Goal: Task Accomplishment & Management: Manage account settings

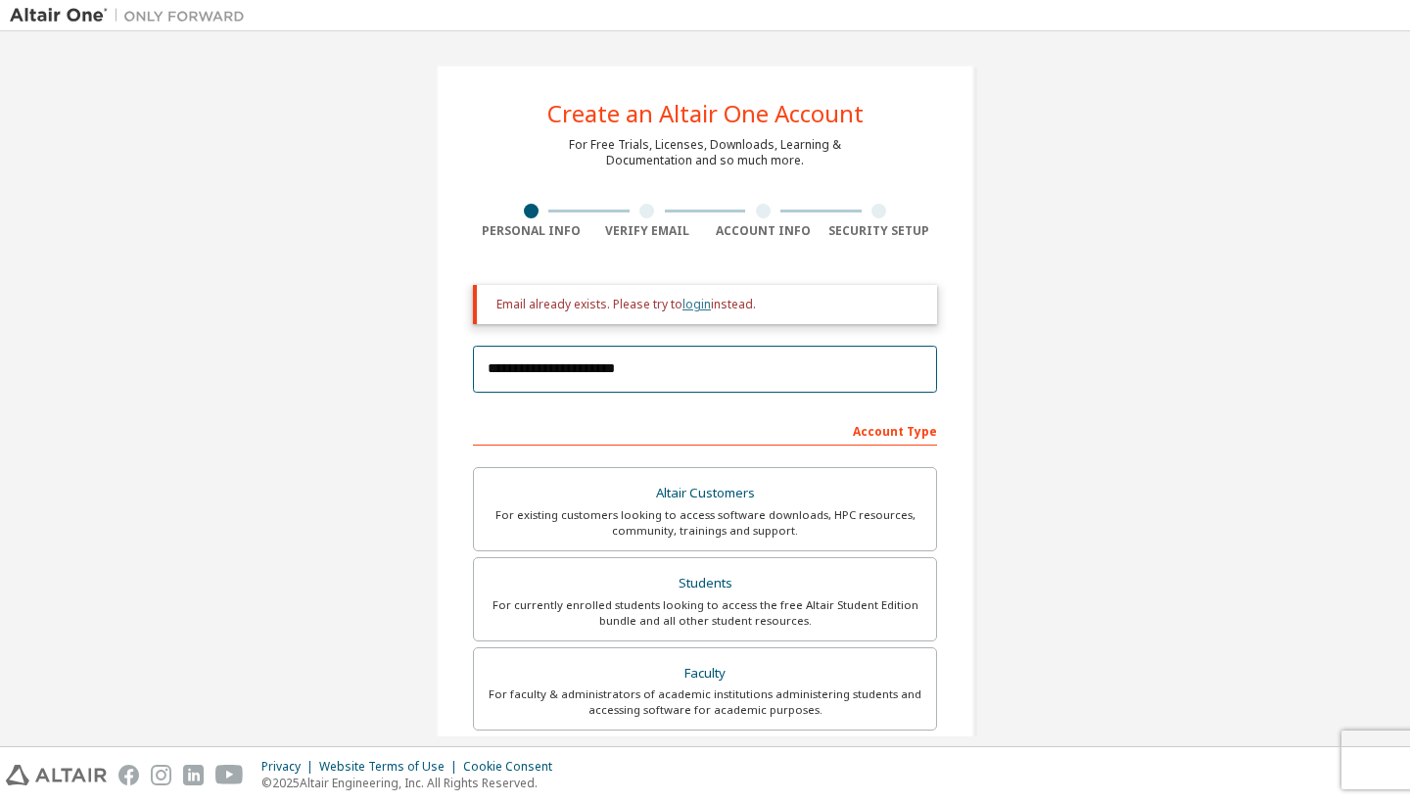
type input "**********"
click at [699, 302] on link "login" at bounding box center [697, 304] width 28 height 17
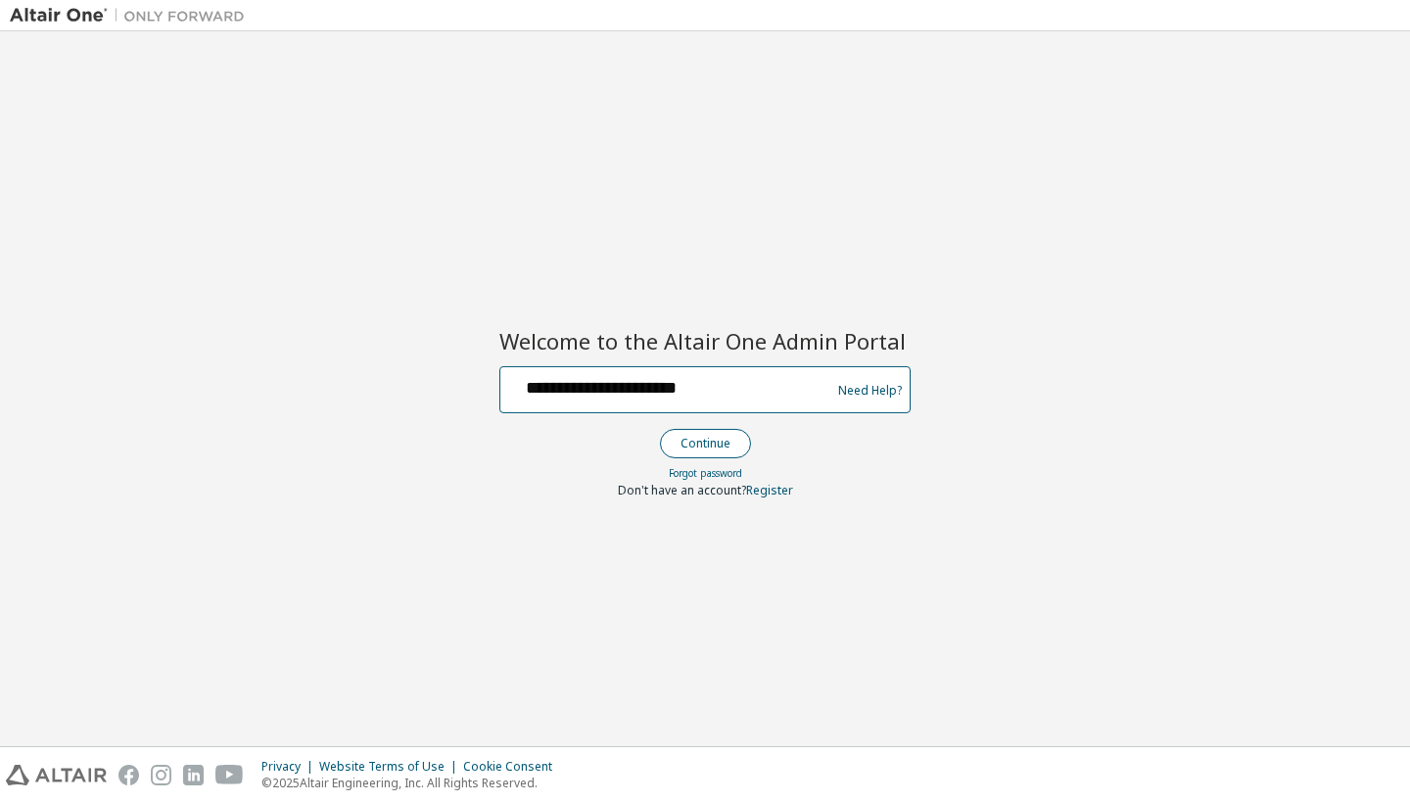
type input "**********"
click at [735, 438] on button "Continue" at bounding box center [705, 443] width 91 height 29
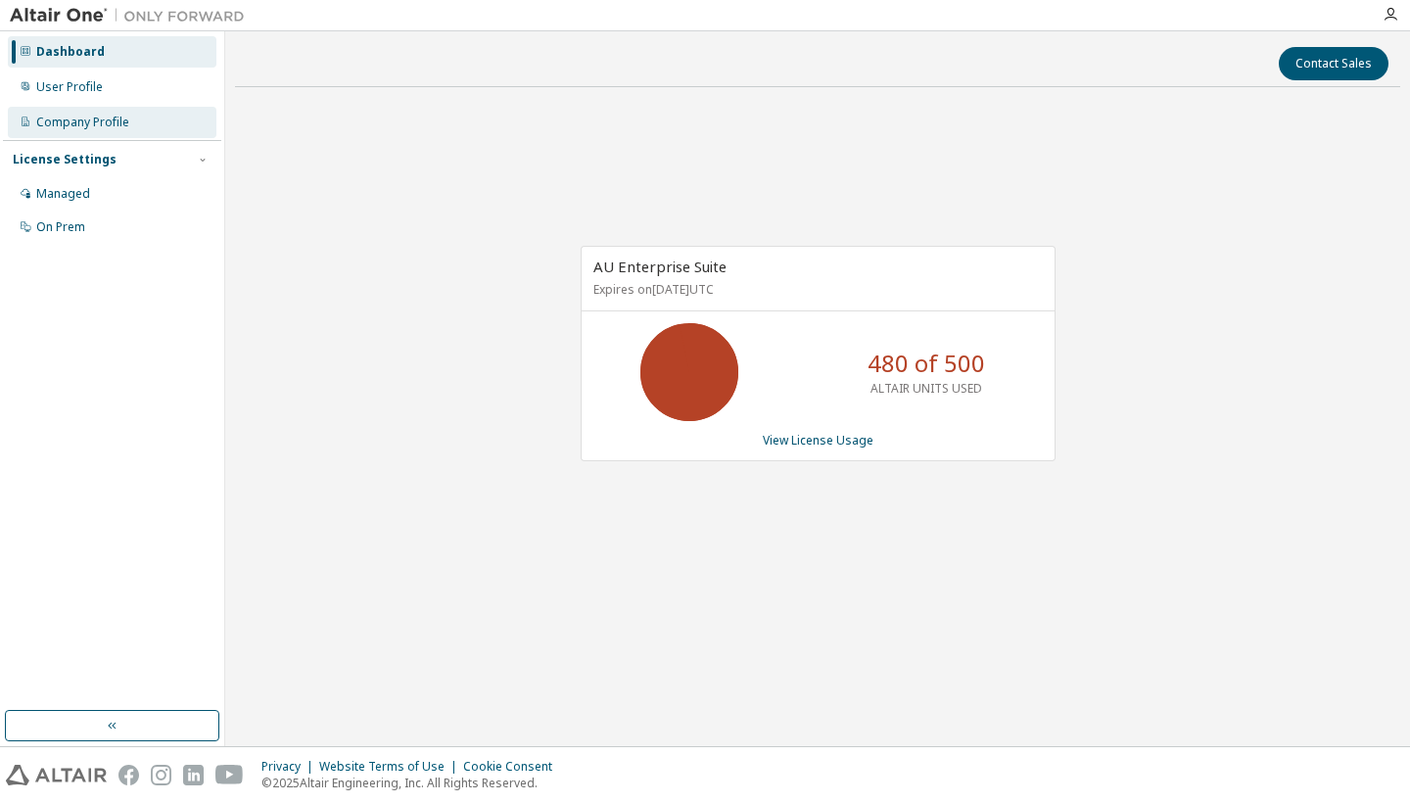
click at [89, 120] on div "Company Profile" at bounding box center [82, 123] width 93 height 16
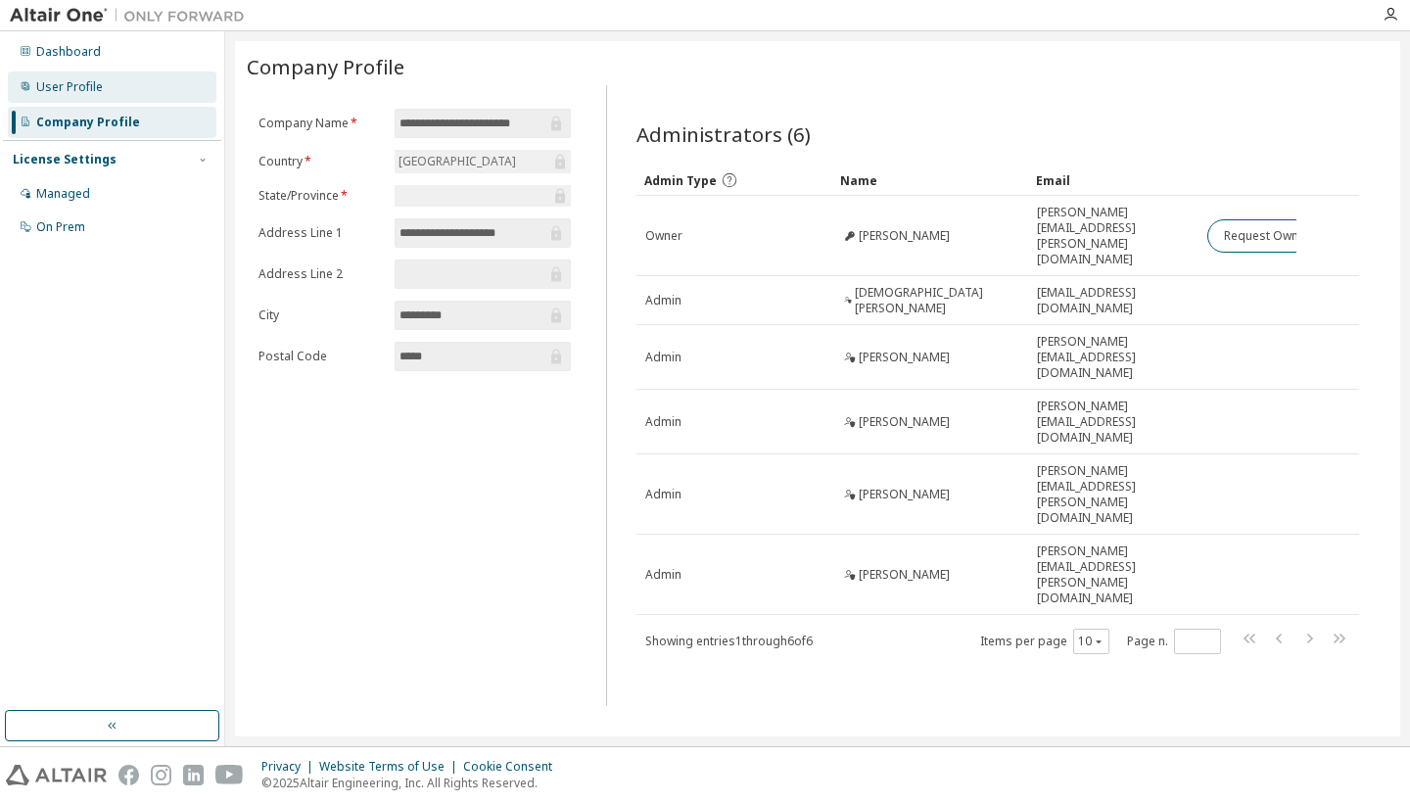
click at [81, 89] on div "User Profile" at bounding box center [69, 87] width 67 height 16
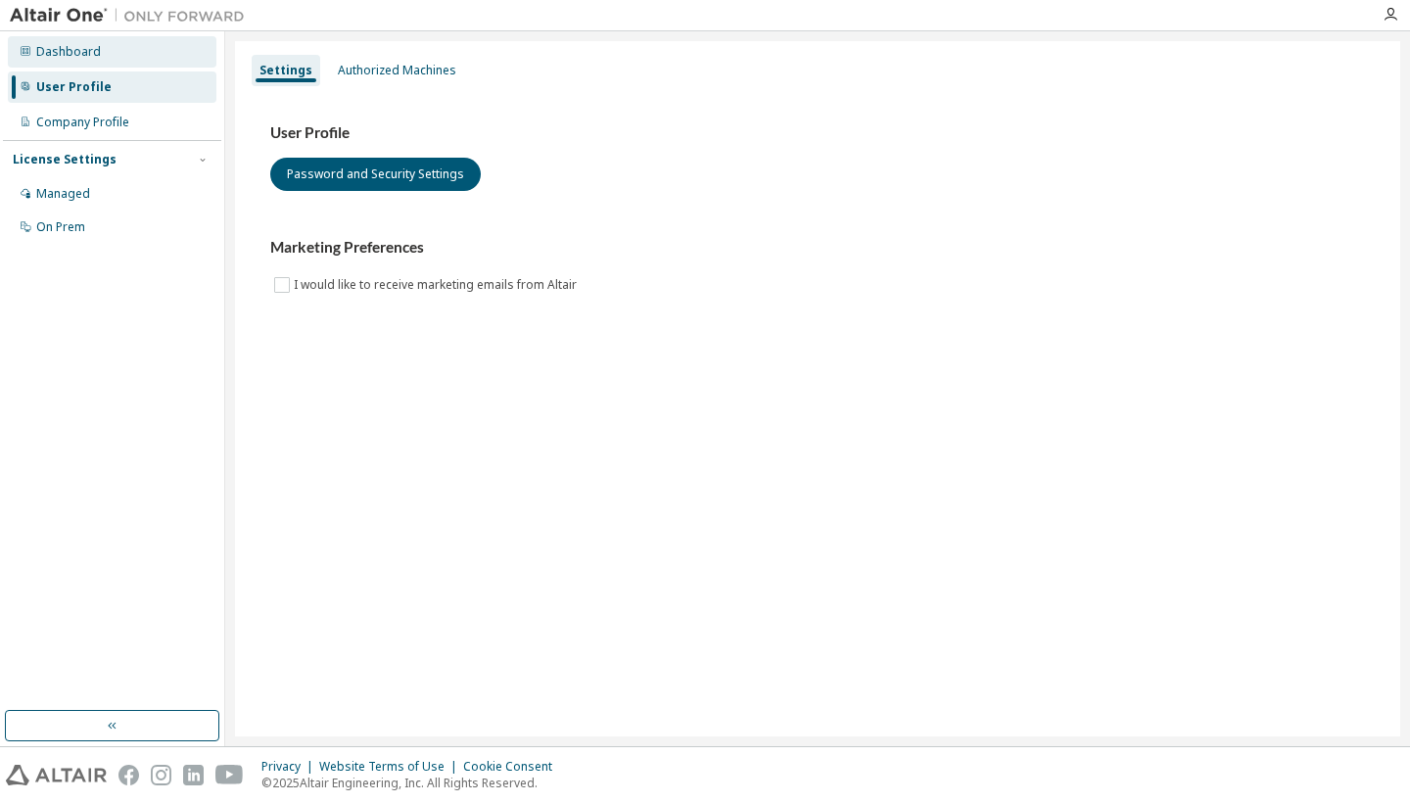
click at [65, 57] on div "Dashboard" at bounding box center [68, 52] width 65 height 16
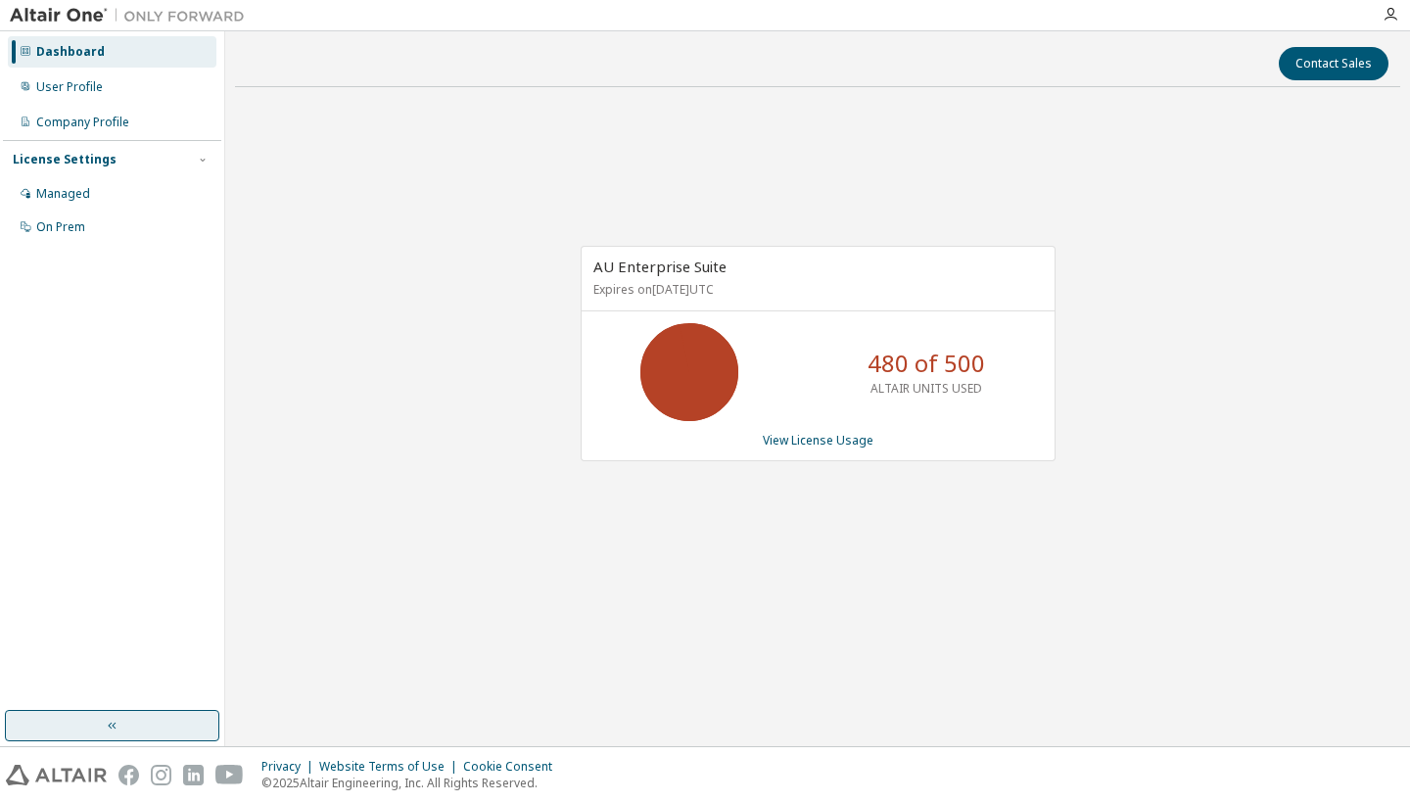
click at [194, 726] on button "button" at bounding box center [112, 725] width 215 height 31
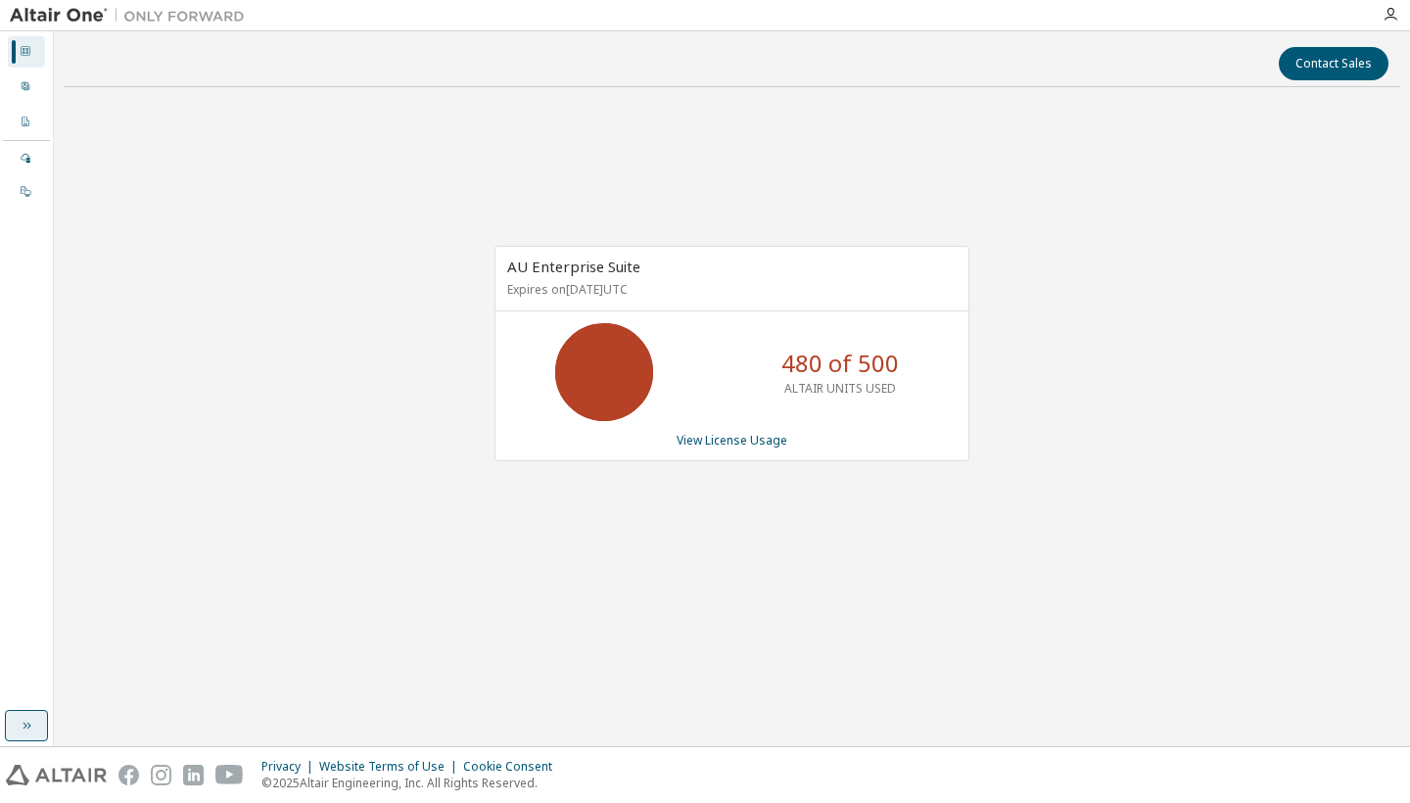
click at [27, 738] on button "button" at bounding box center [26, 725] width 43 height 31
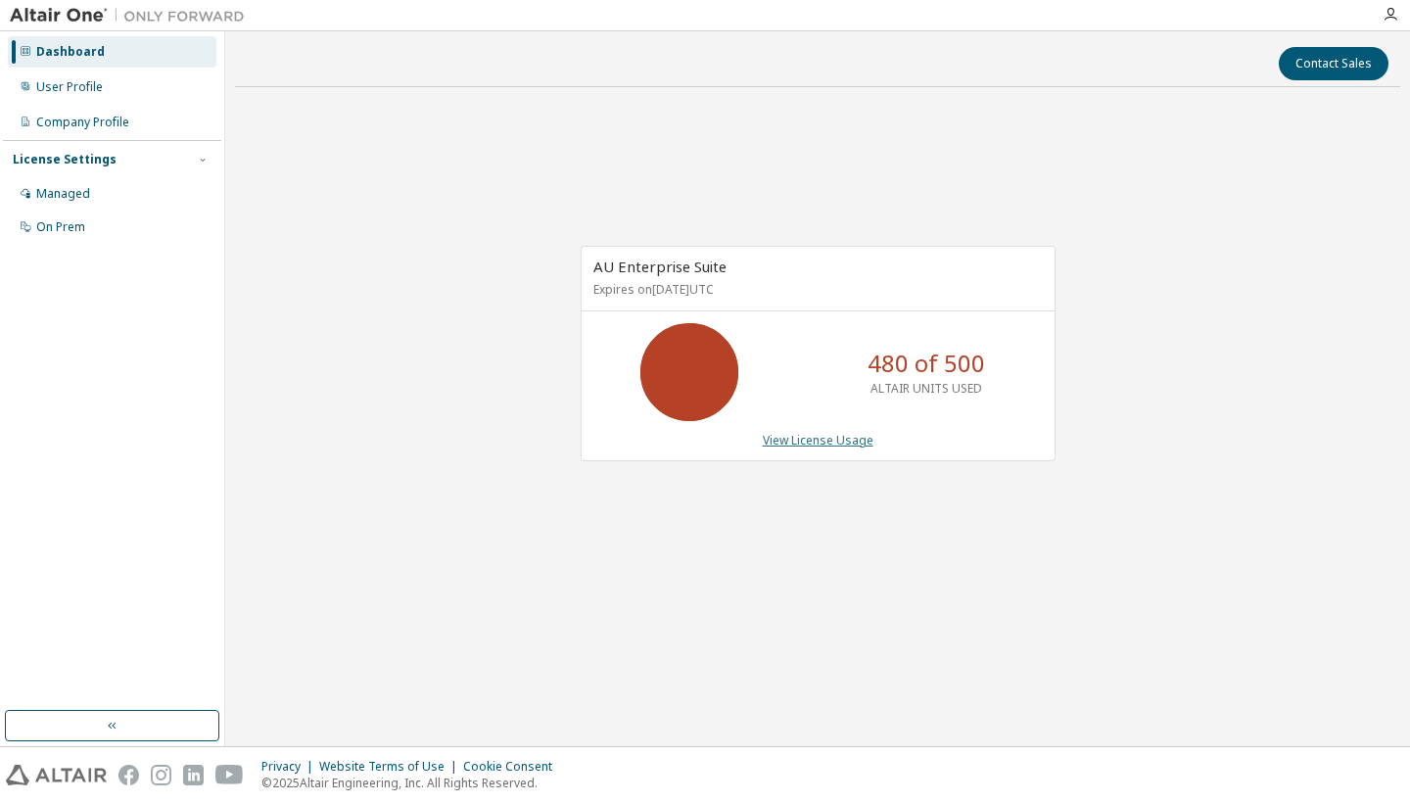
click at [797, 437] on link "View License Usage" at bounding box center [818, 440] width 111 height 17
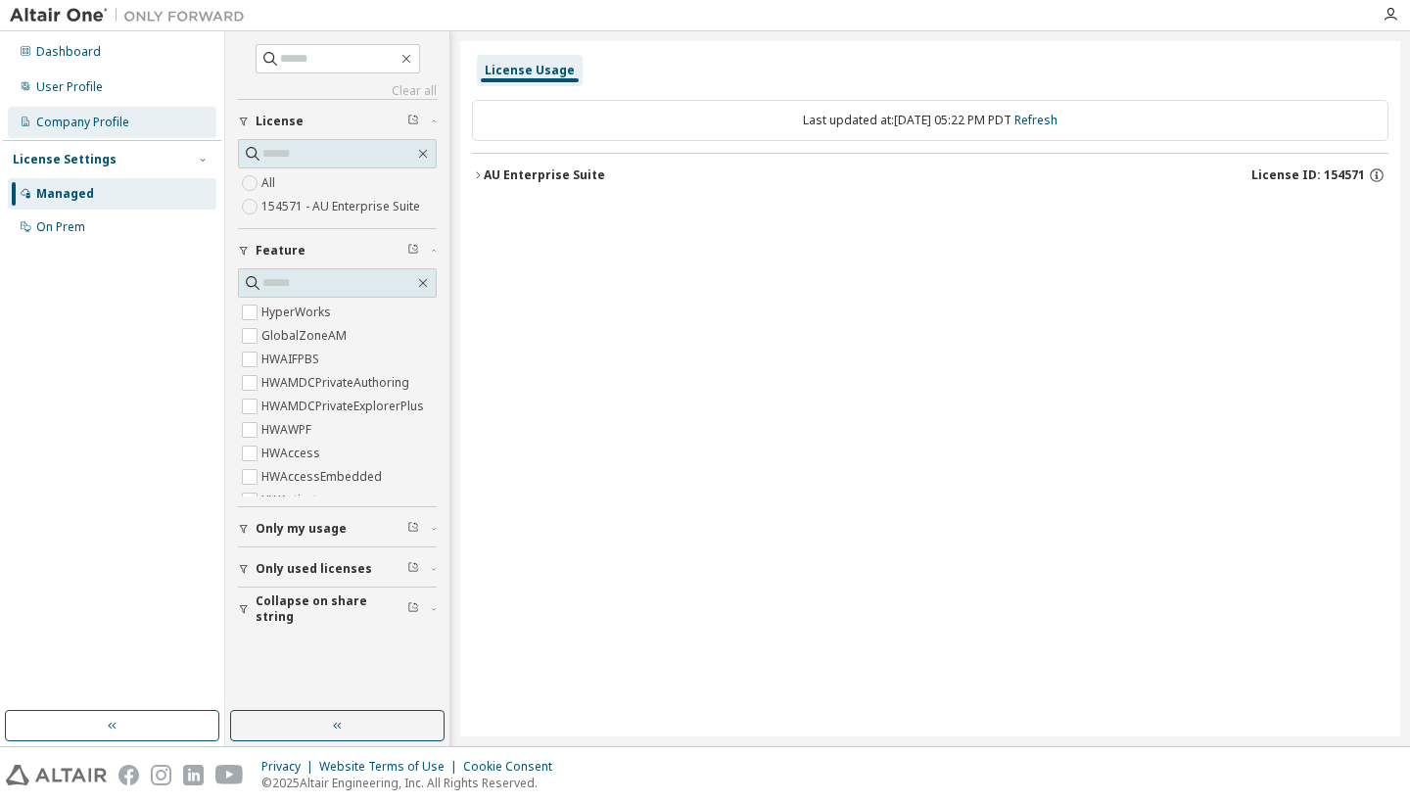
click at [111, 118] on div "Company Profile" at bounding box center [82, 123] width 93 height 16
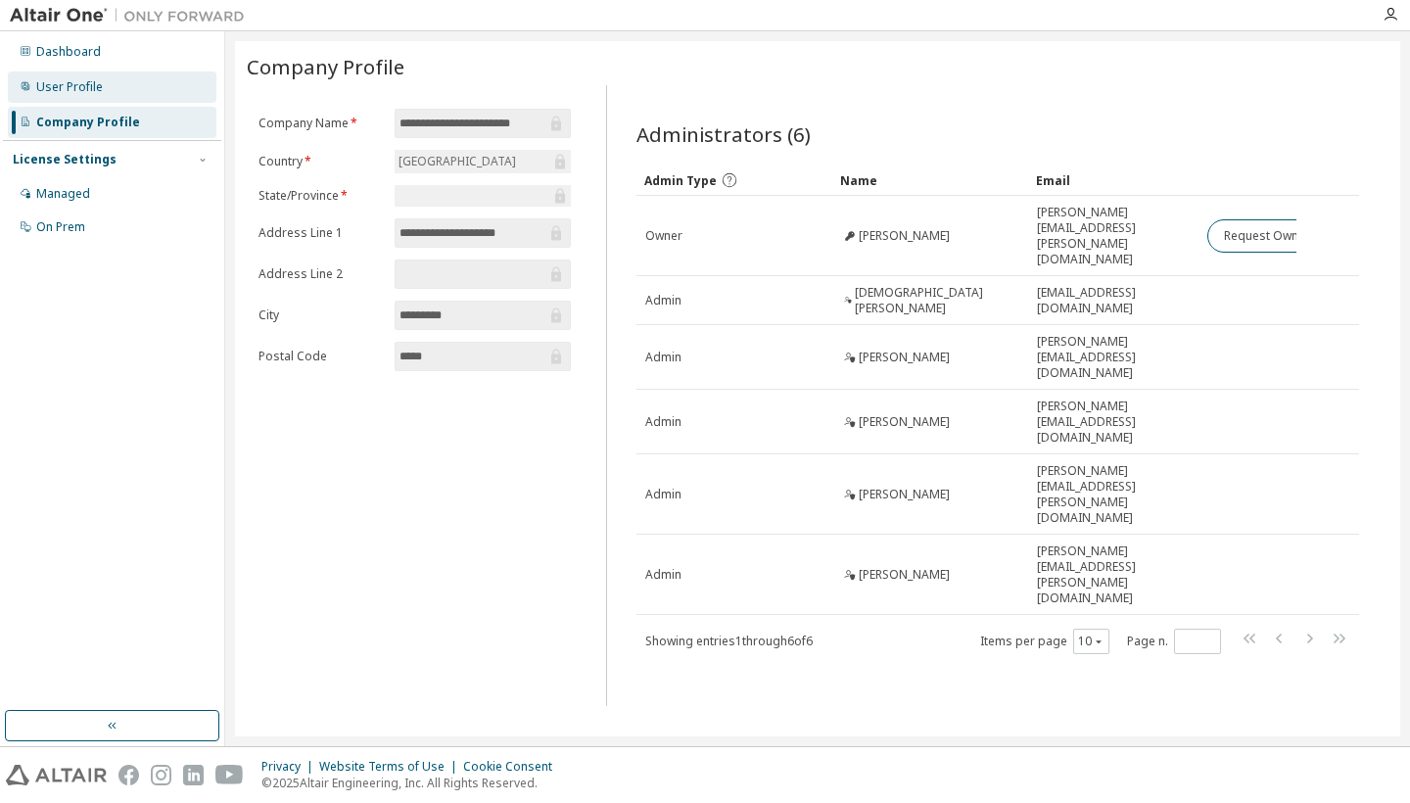
click at [162, 85] on div "User Profile" at bounding box center [112, 87] width 209 height 31
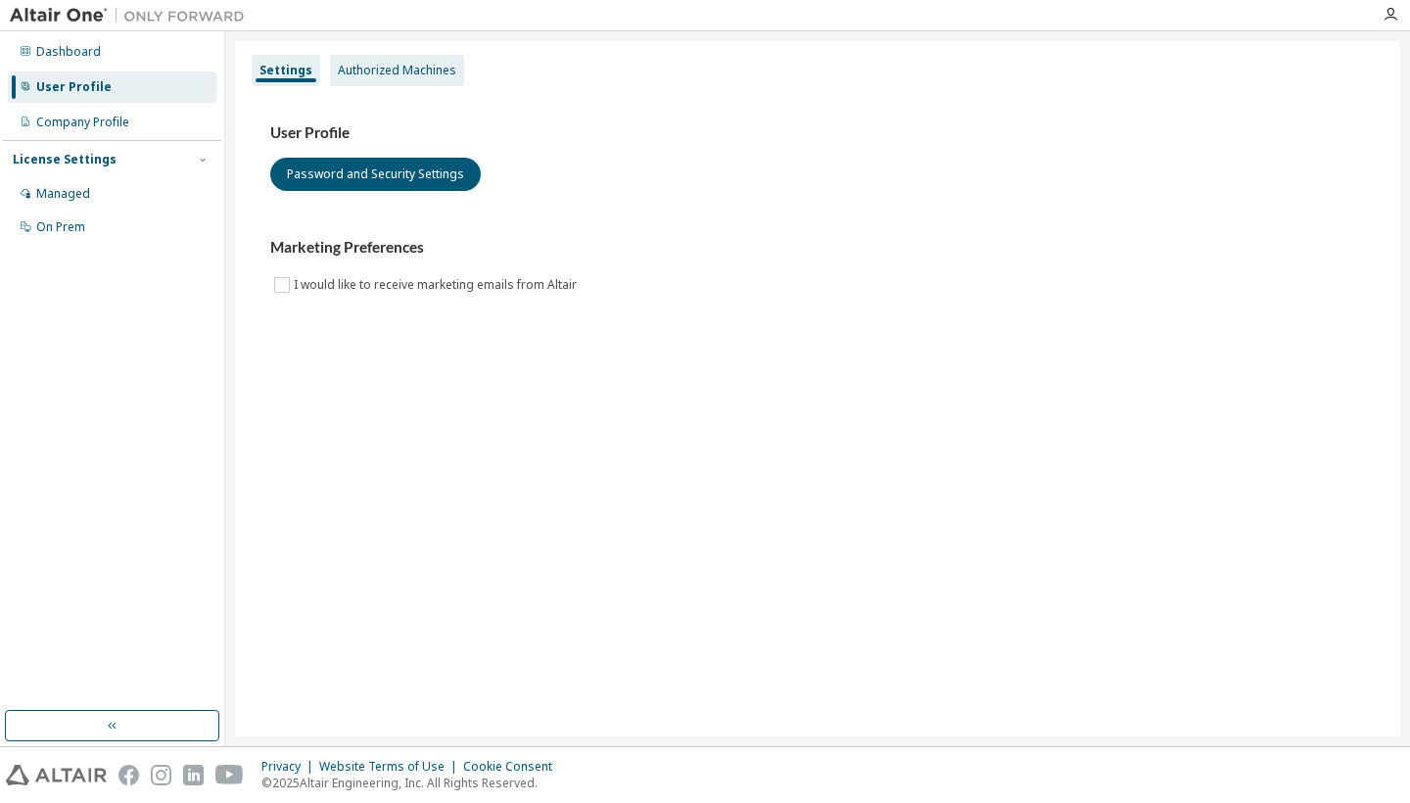
click at [377, 72] on div "Authorized Machines" at bounding box center [397, 71] width 119 height 16
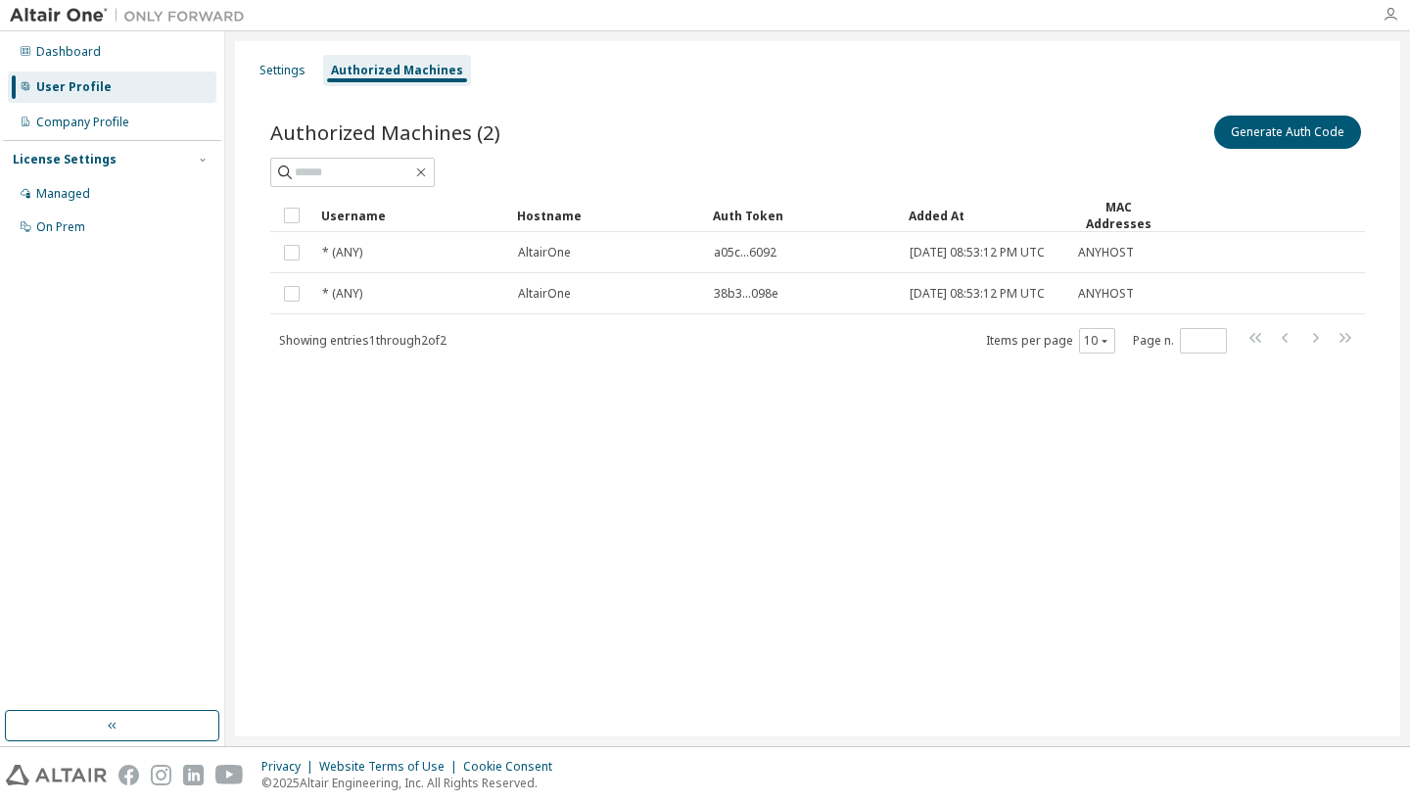
click at [1397, 16] on icon "button" at bounding box center [1391, 15] width 16 height 16
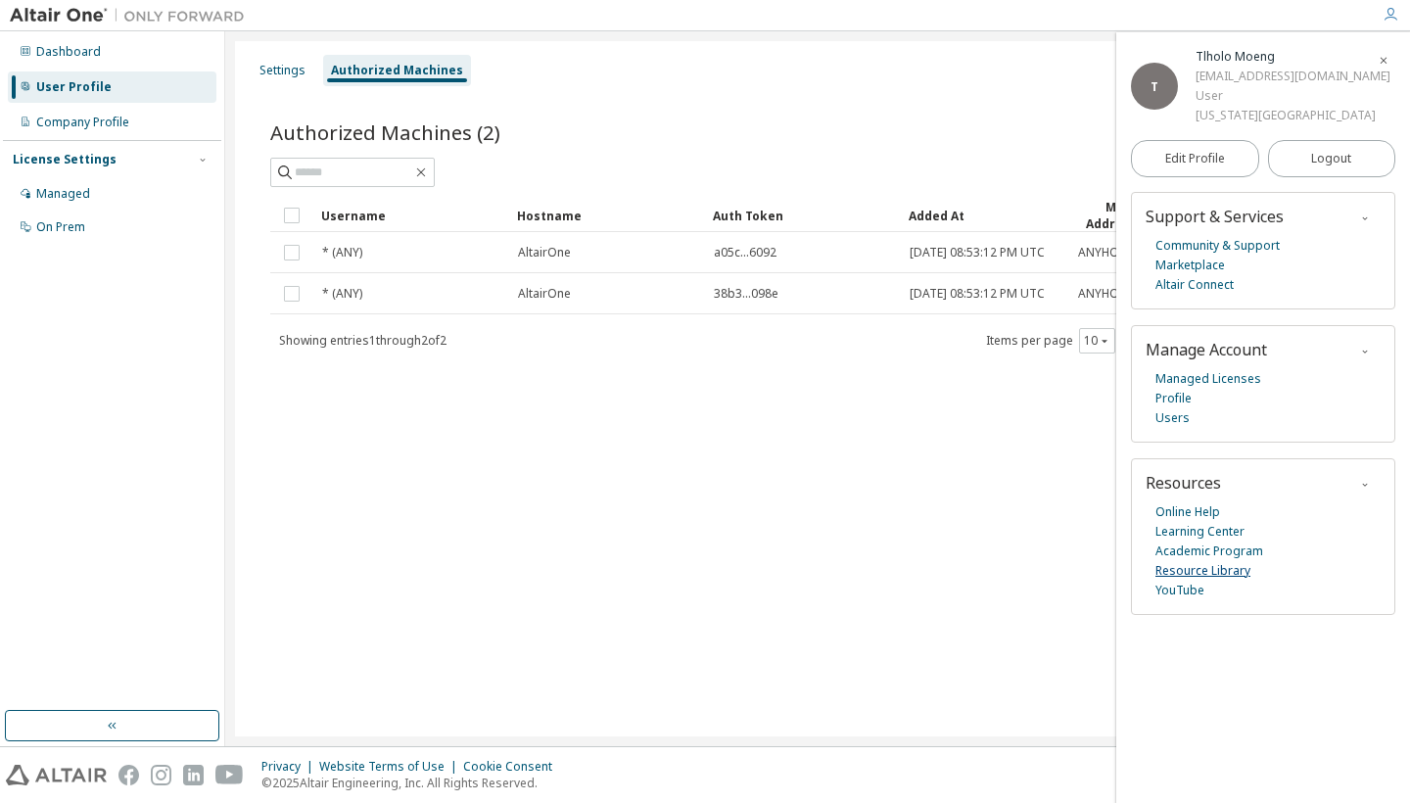
click at [1187, 561] on link "Resource Library" at bounding box center [1203, 571] width 95 height 20
